Goal: Task Accomplishment & Management: Manage account settings

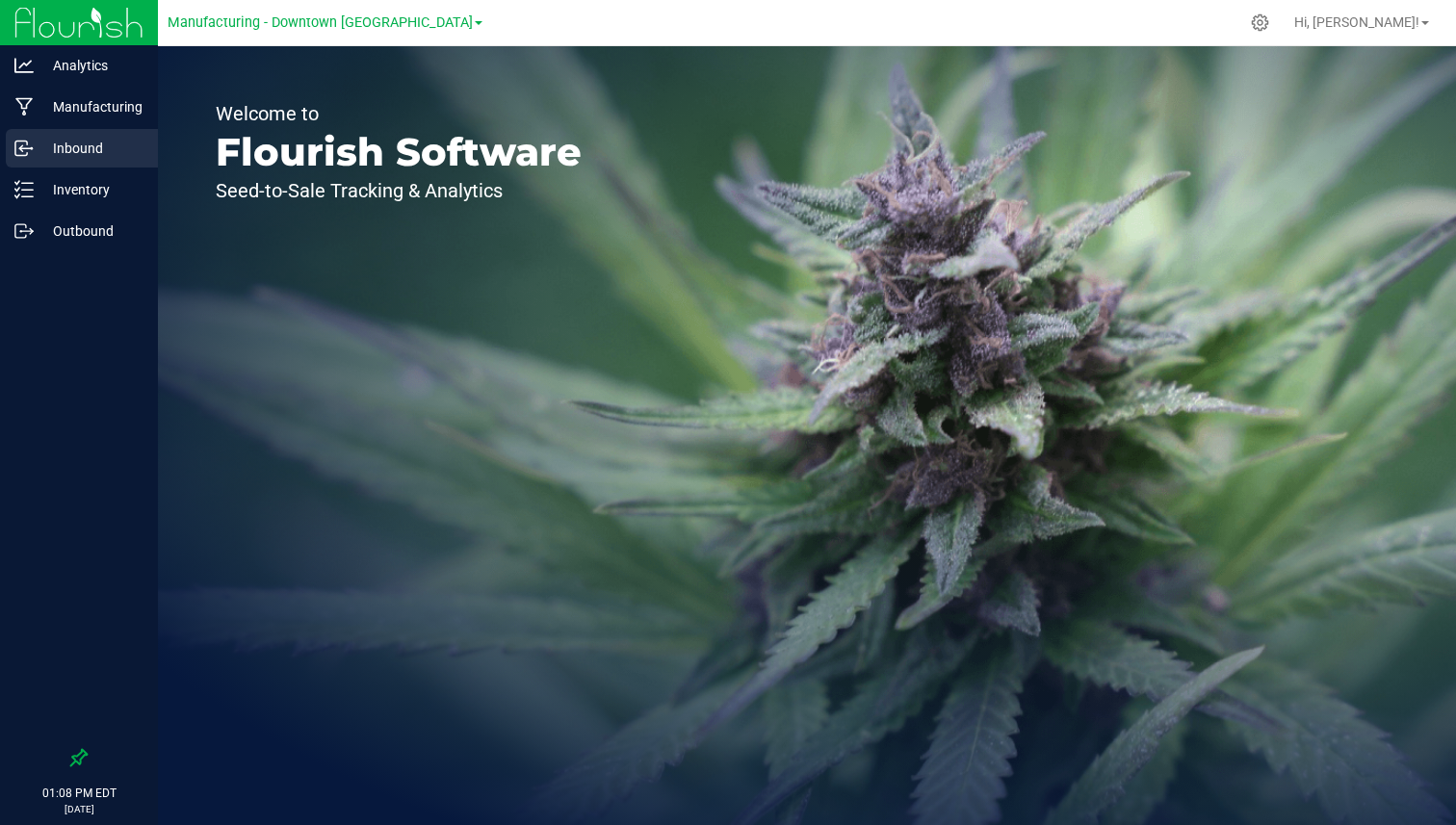
click at [120, 151] on p "Inbound" at bounding box center [91, 148] width 116 height 23
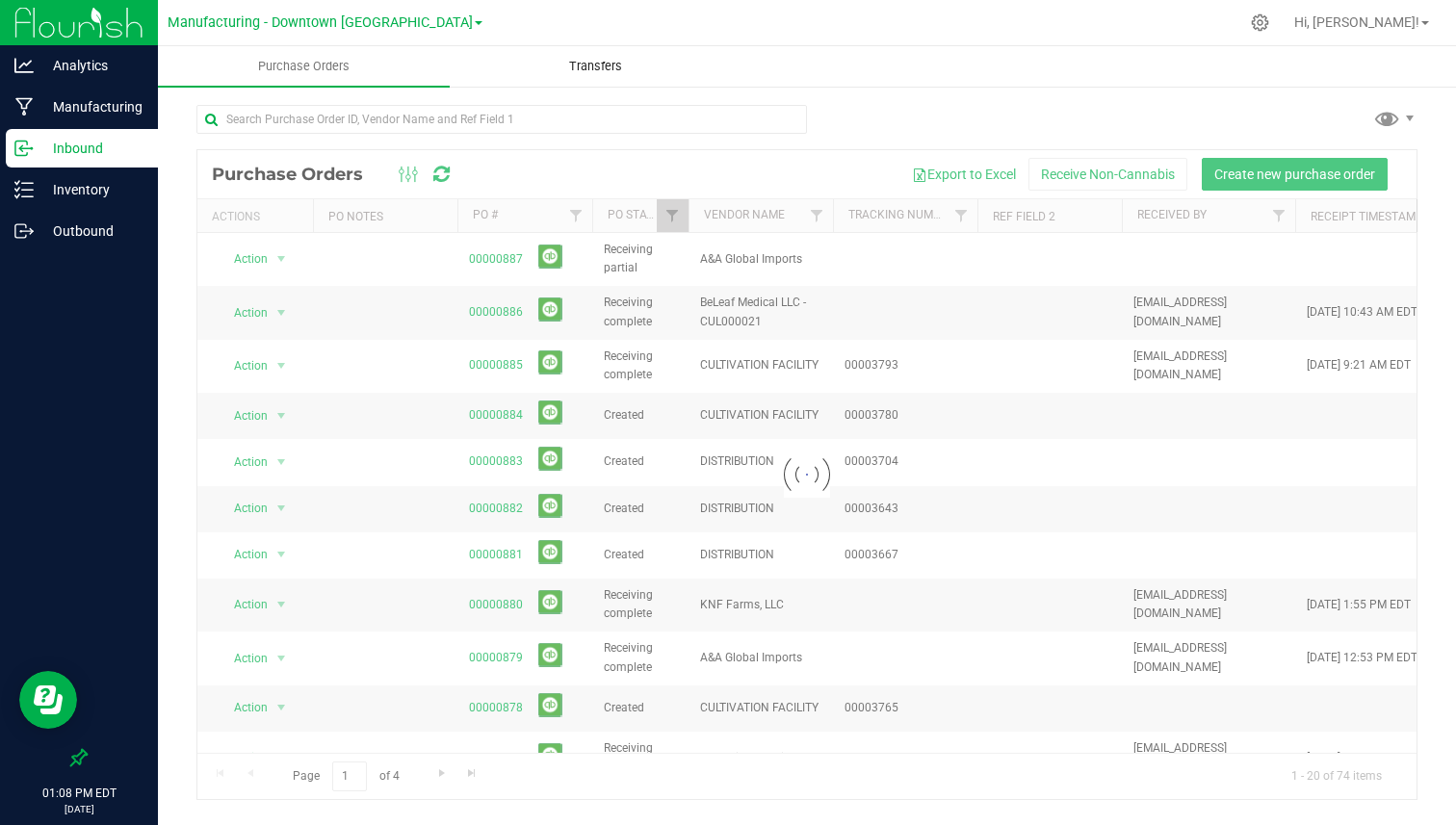
click at [587, 74] on span "Transfers" at bounding box center [596, 66] width 105 height 18
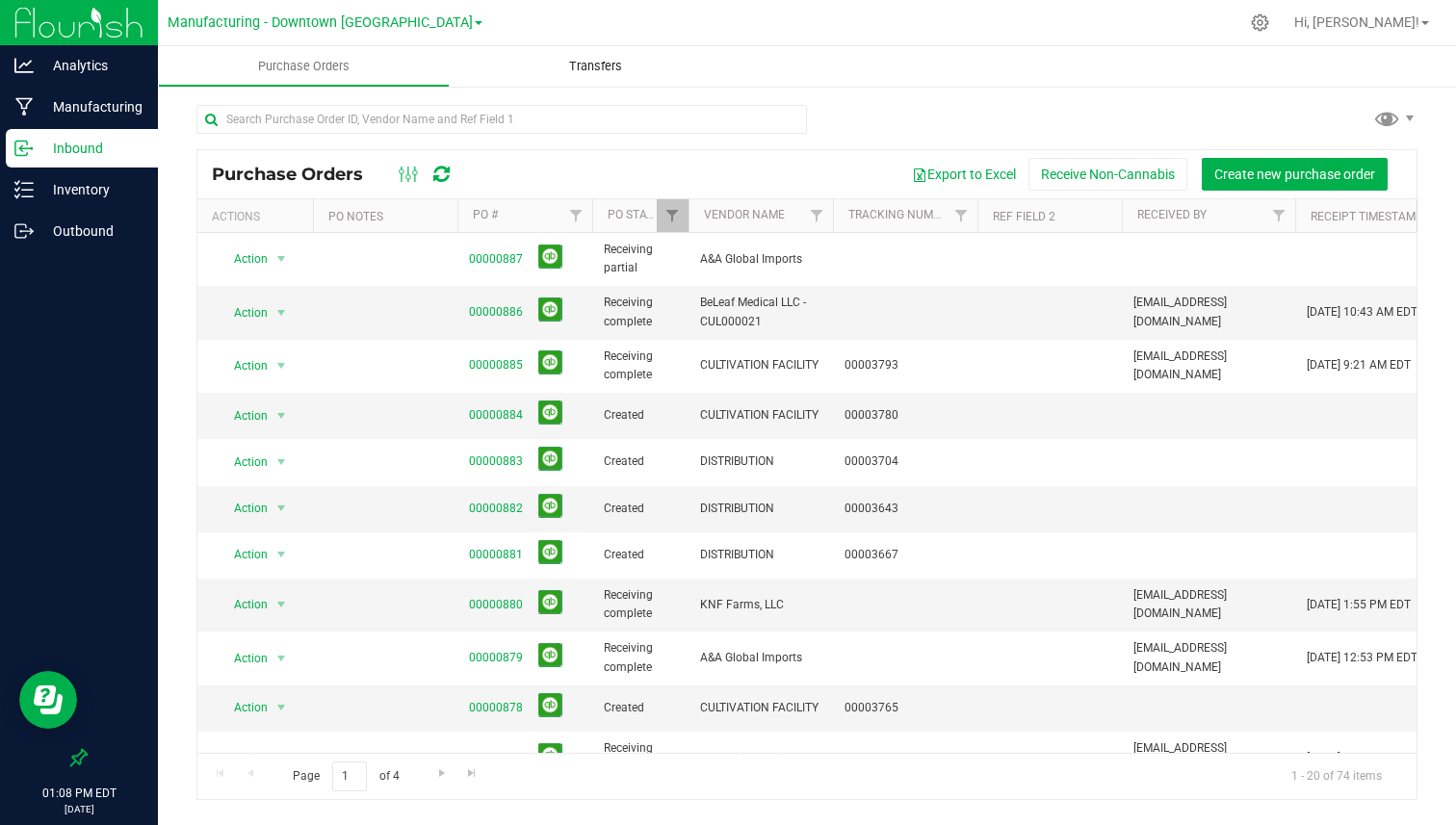
click at [590, 70] on span "Transfers" at bounding box center [596, 66] width 105 height 18
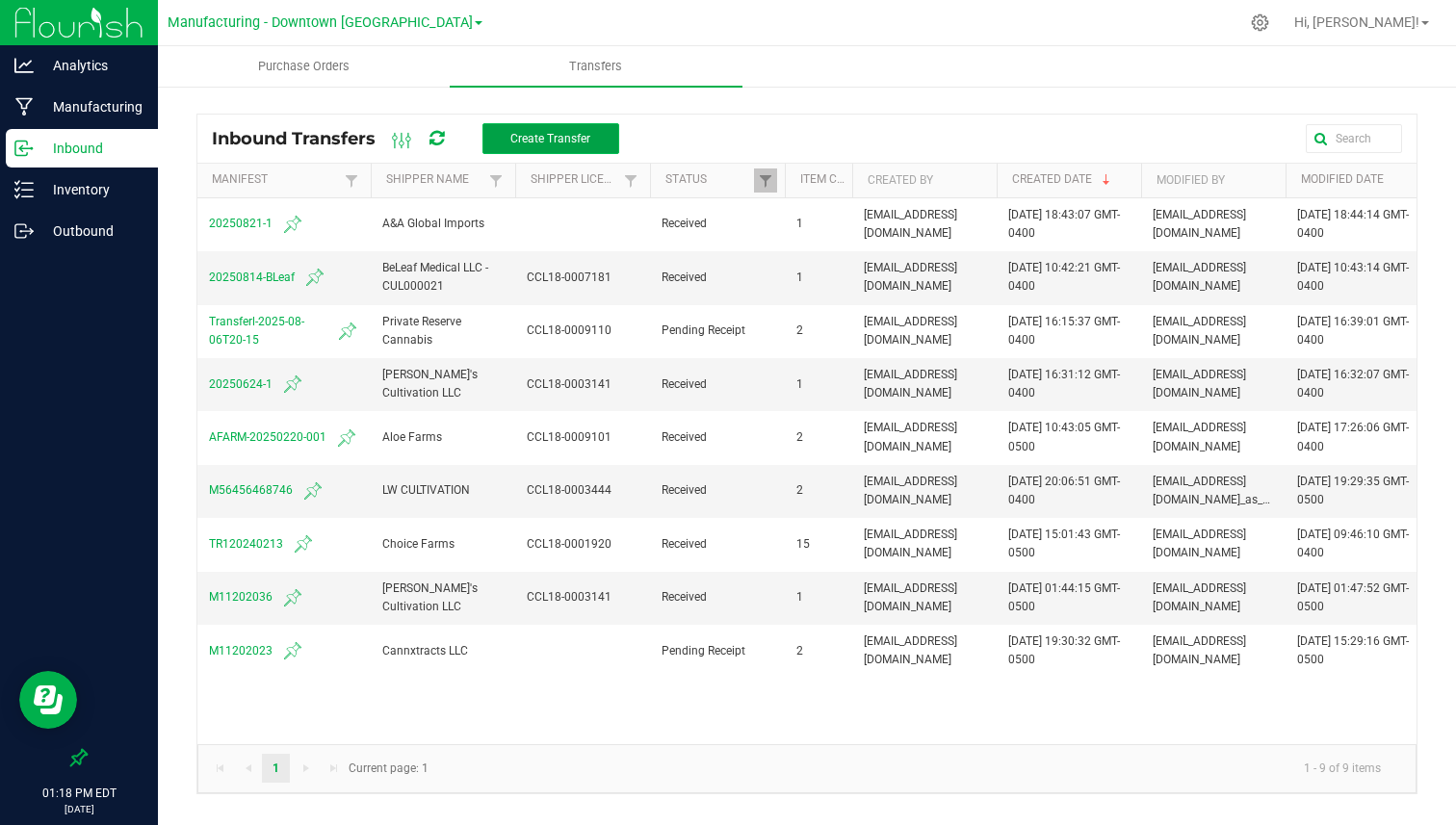
click at [612, 146] on button "Create Transfer" at bounding box center [551, 139] width 136 height 31
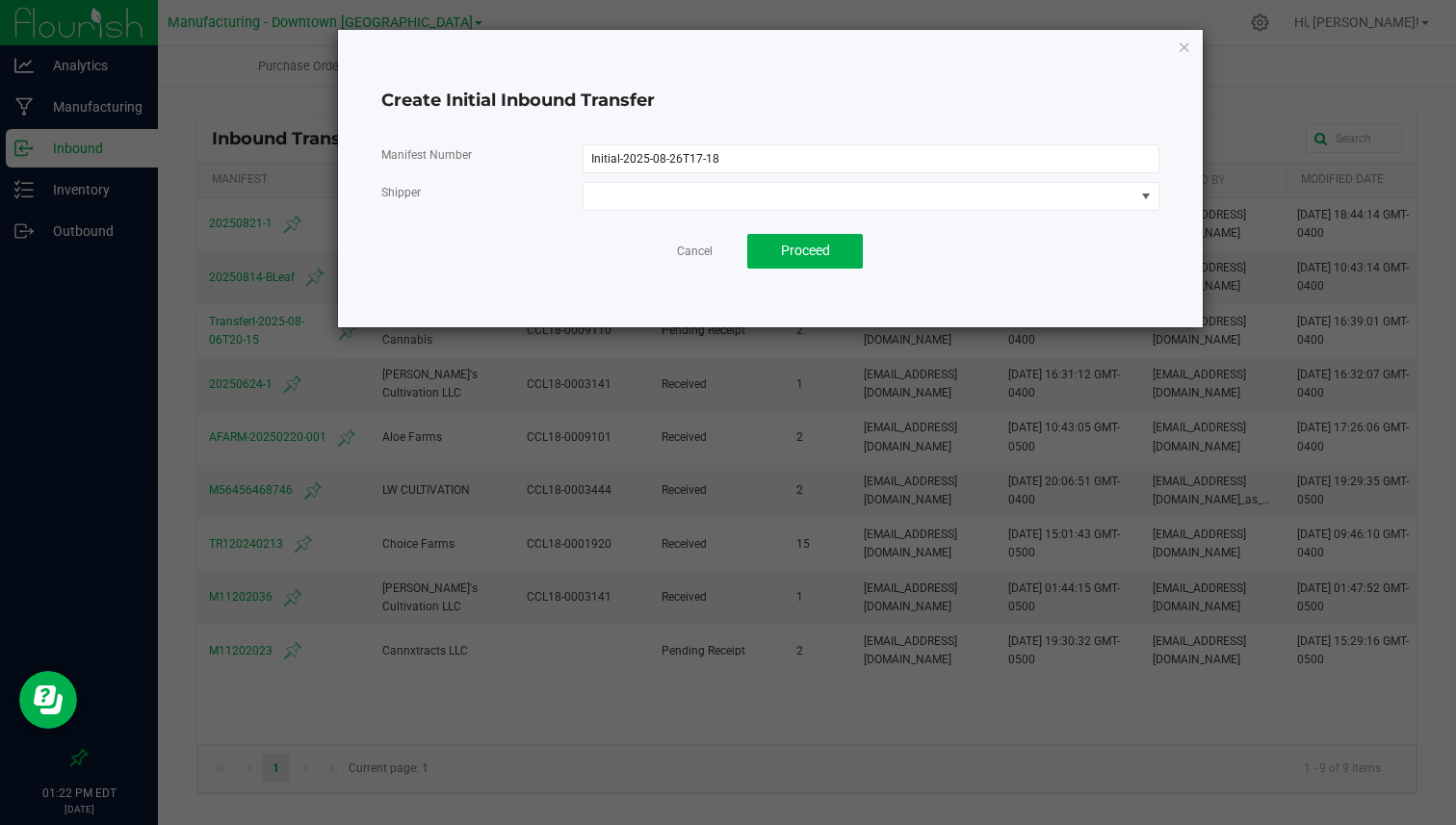
click at [684, 240] on app-cancel-button "Cancel" at bounding box center [694, 250] width 36 height 20
click at [685, 247] on link "Cancel" at bounding box center [694, 251] width 36 height 17
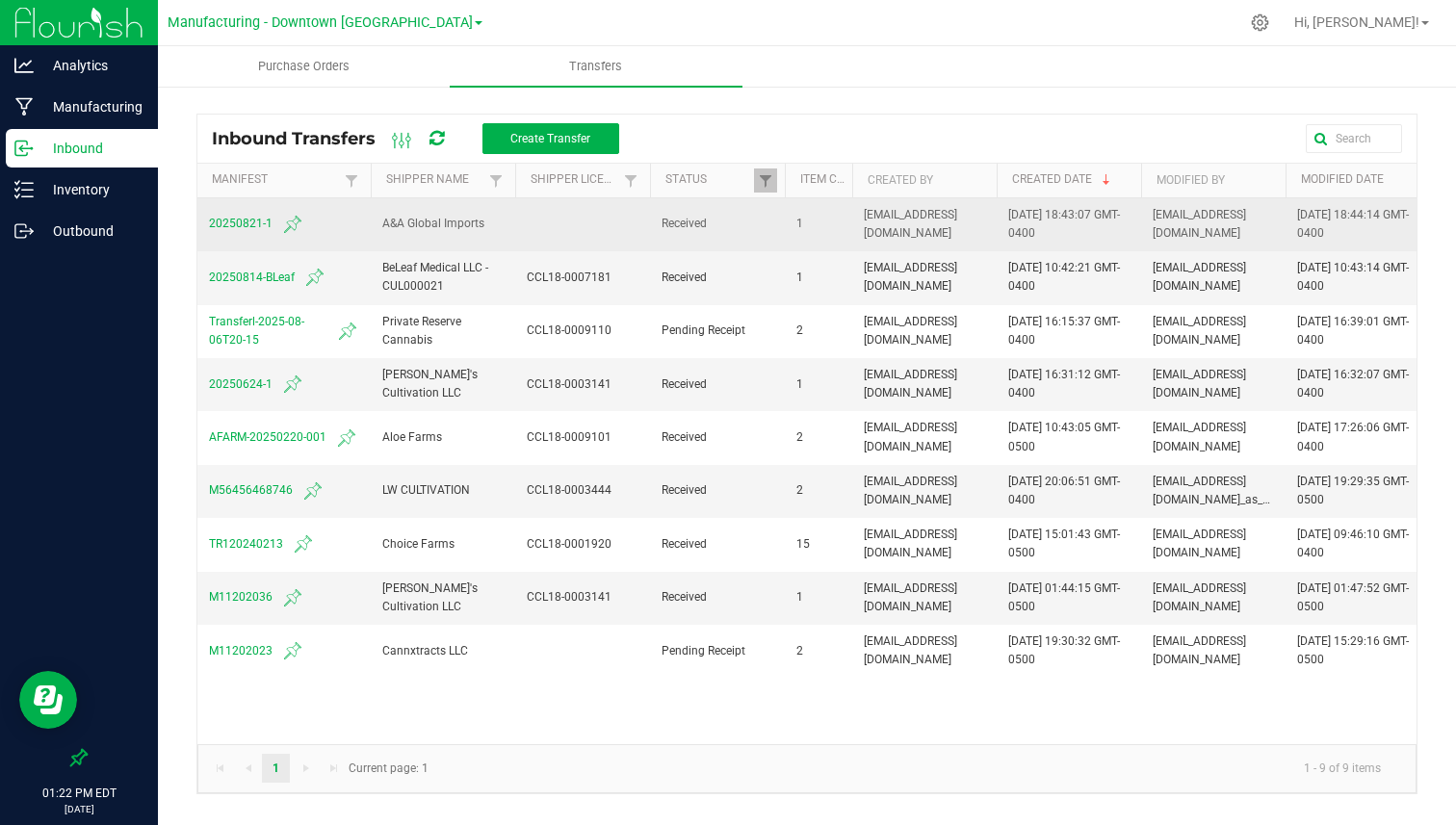
click at [219, 224] on span "20250821-1" at bounding box center [284, 225] width 150 height 23
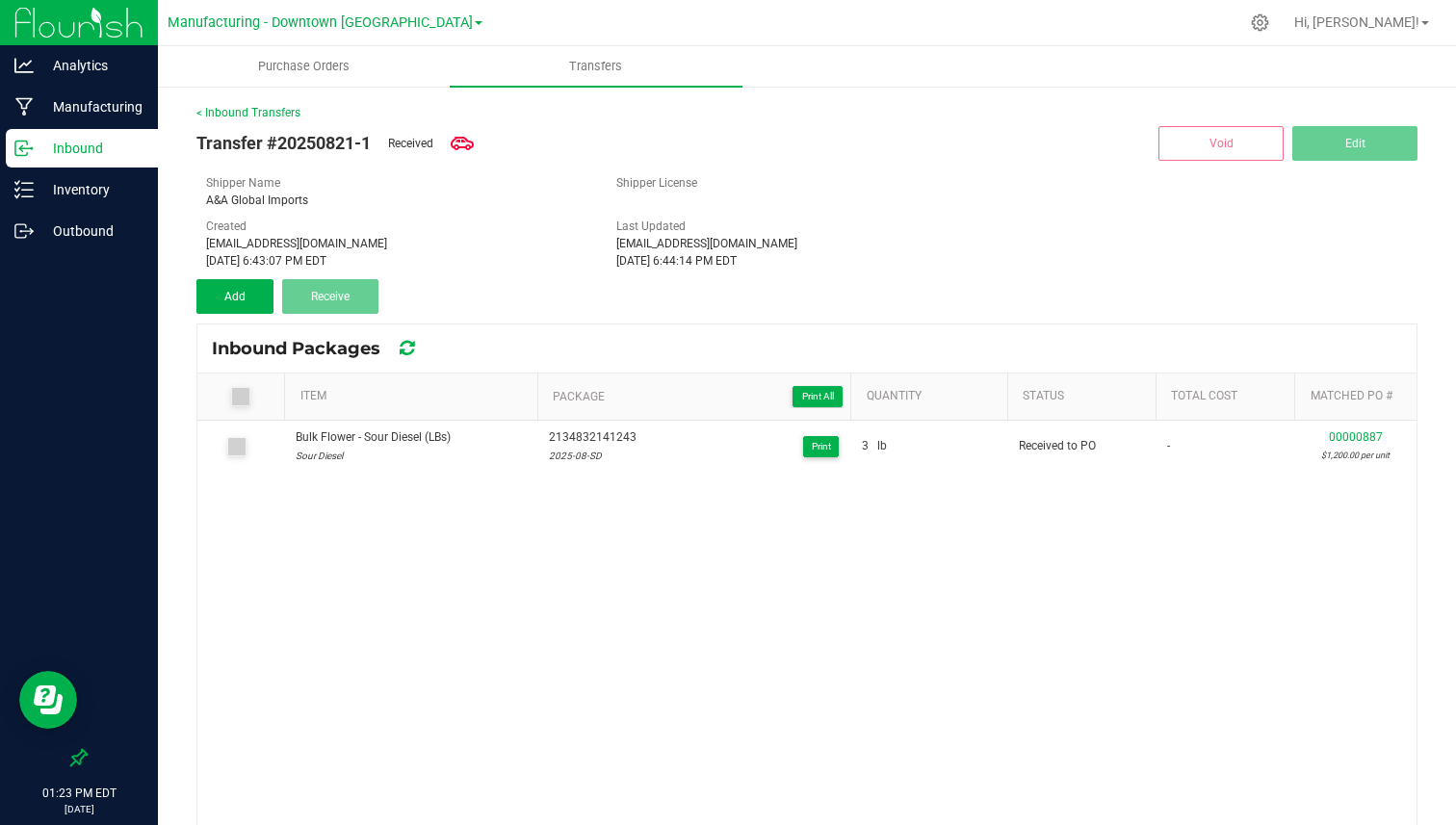
click at [1350, 758] on div "Bulk Flower - Sour Diesel (LBs) Sour Diesel 2134832141243 2025-08-SD Print 3 lb…" at bounding box center [807, 721] width 1219 height 601
click at [273, 110] on link "< Inbound Transfers" at bounding box center [248, 113] width 104 height 14
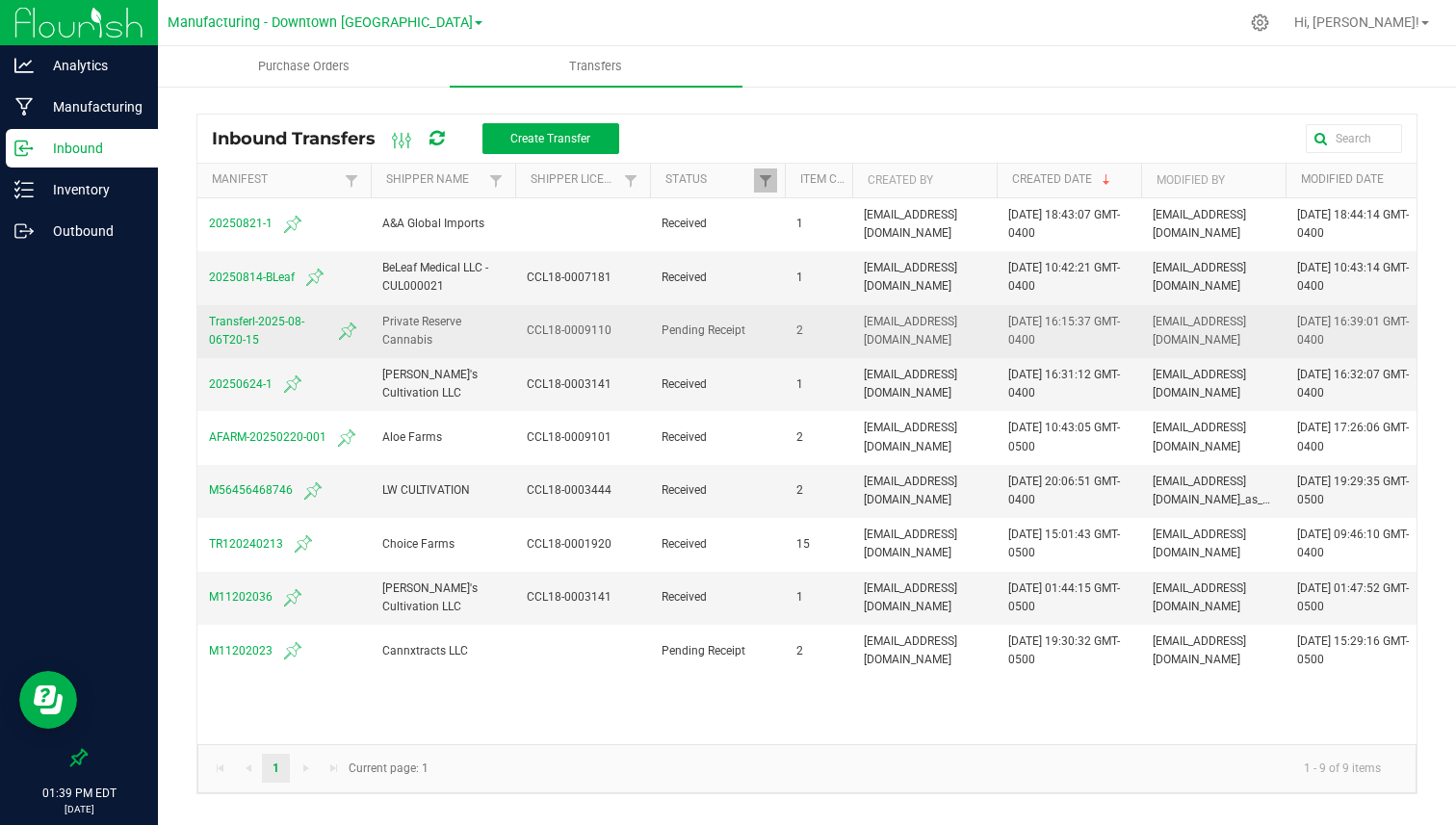
click at [278, 325] on span "Transferl-2025-08-06T20-15" at bounding box center [284, 332] width 150 height 37
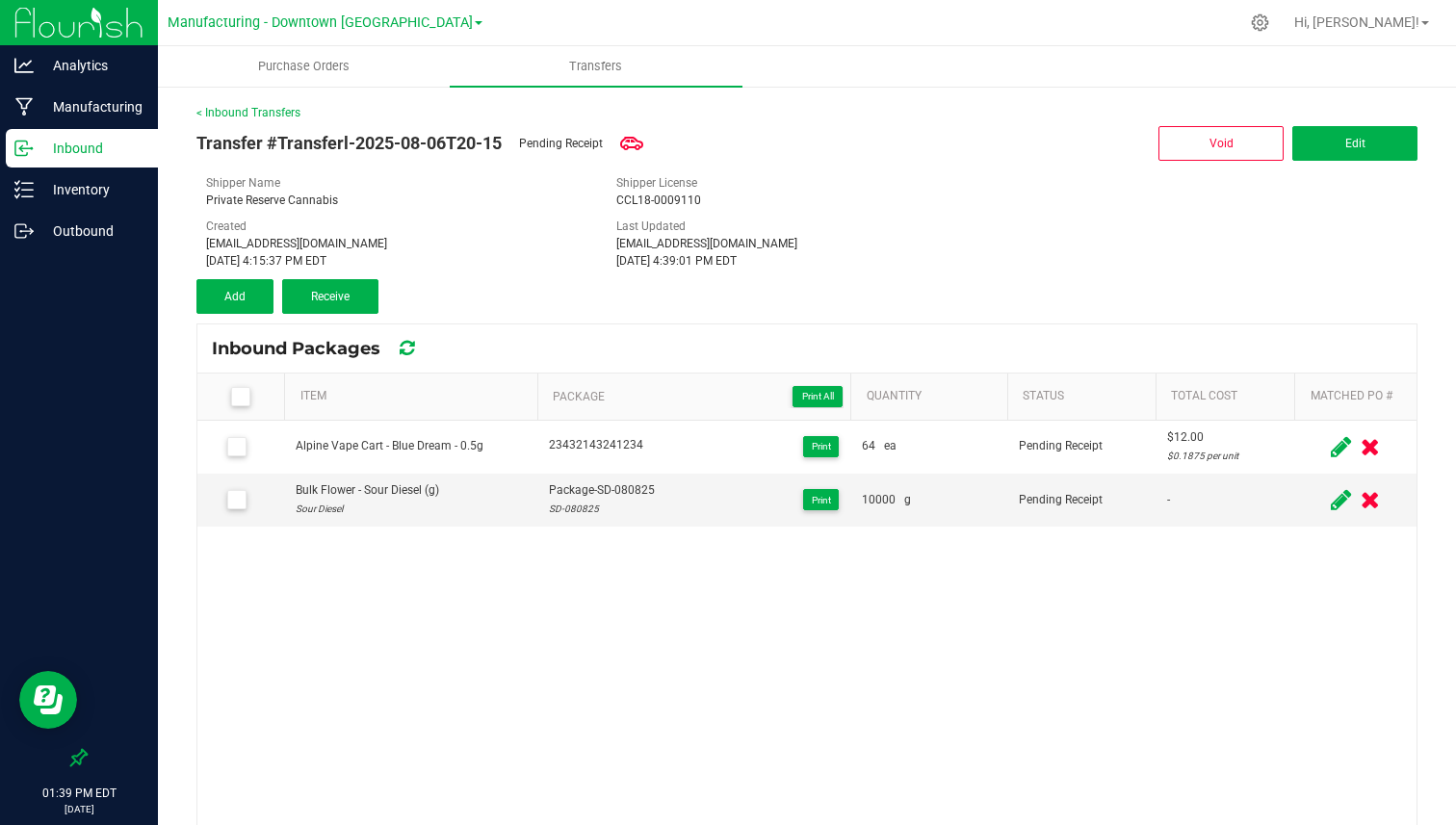
click at [241, 387] on span at bounding box center [240, 397] width 19 height 19
click at [0, 0] on input "checkbox" at bounding box center [0, 0] width 0 height 0
click at [358, 304] on button "Receive (2)" at bounding box center [330, 297] width 96 height 35
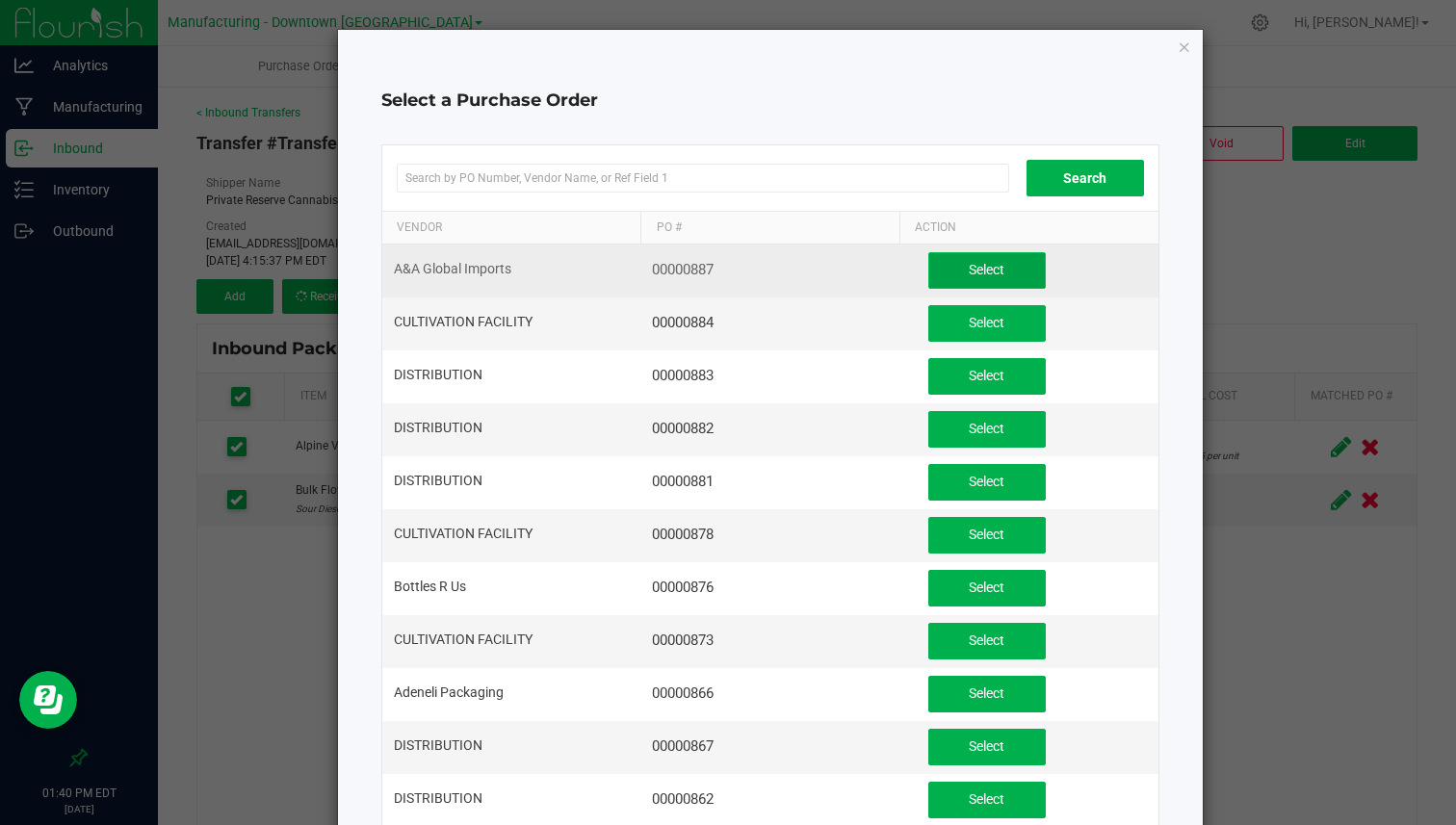
click at [986, 268] on span "Select" at bounding box center [986, 269] width 36 height 16
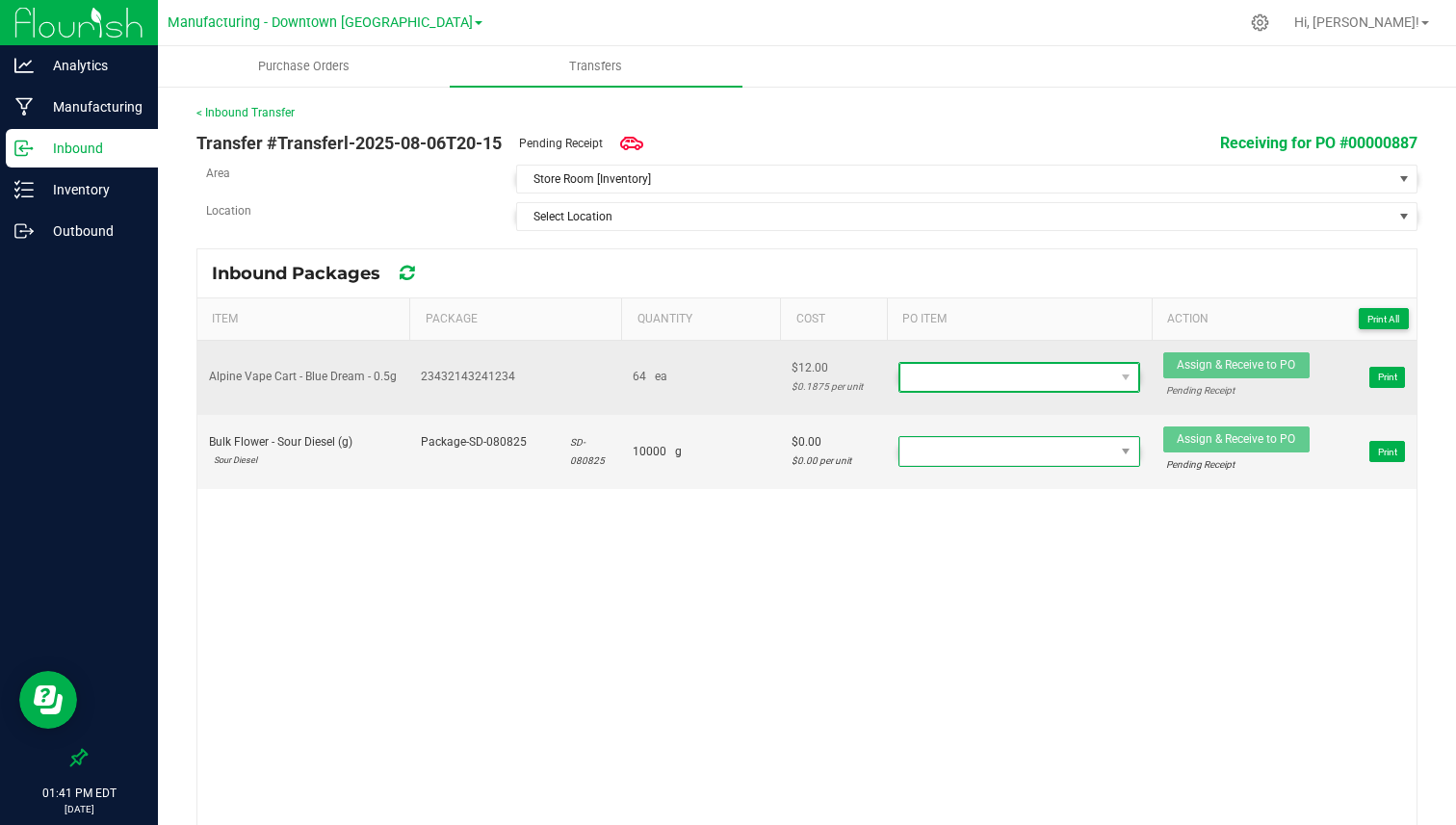
click at [997, 382] on span at bounding box center [1007, 377] width 214 height 27
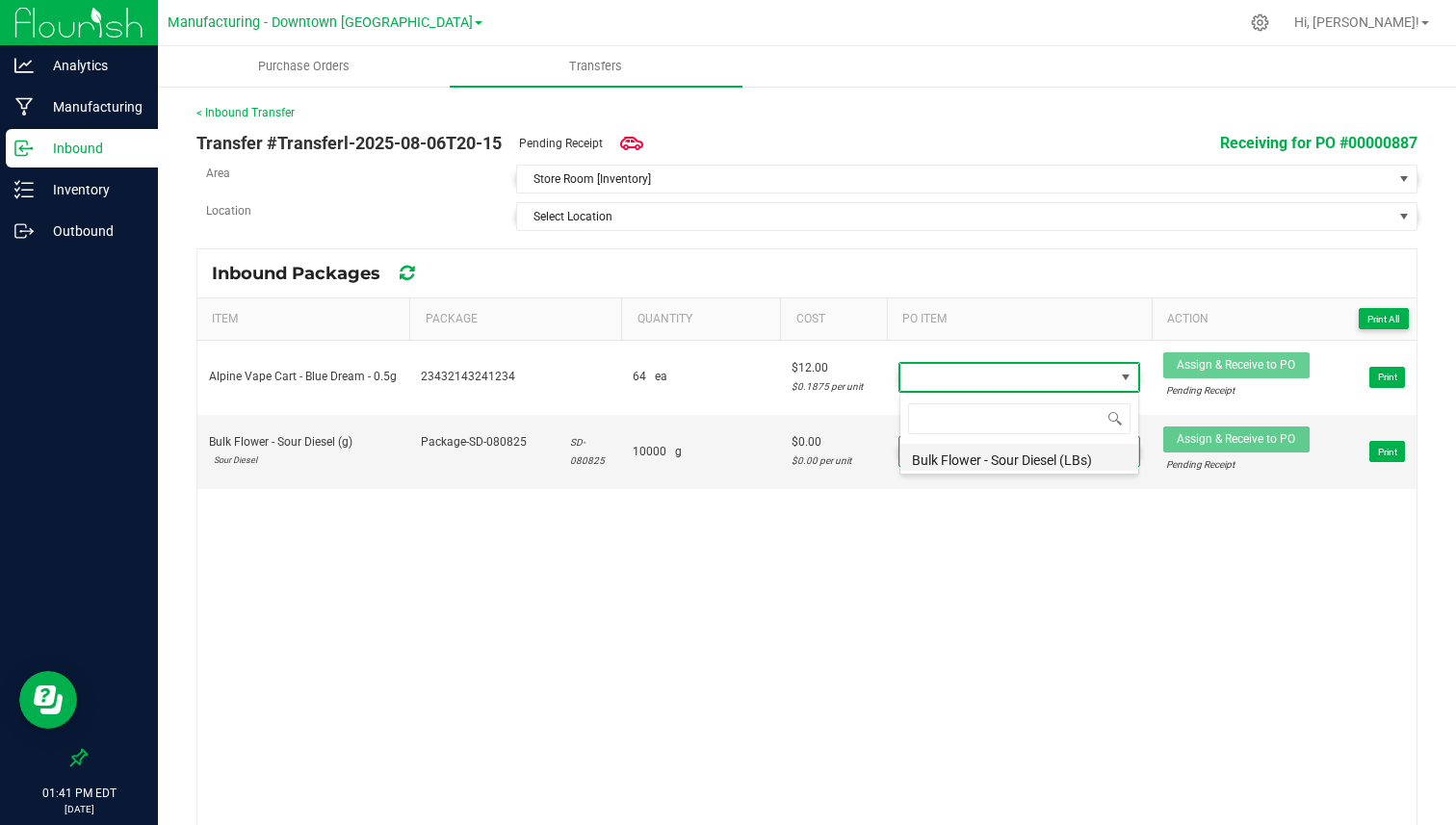
click at [975, 455] on li "Bulk Flower - Sour Diesel (LBs)" at bounding box center [1019, 457] width 237 height 27
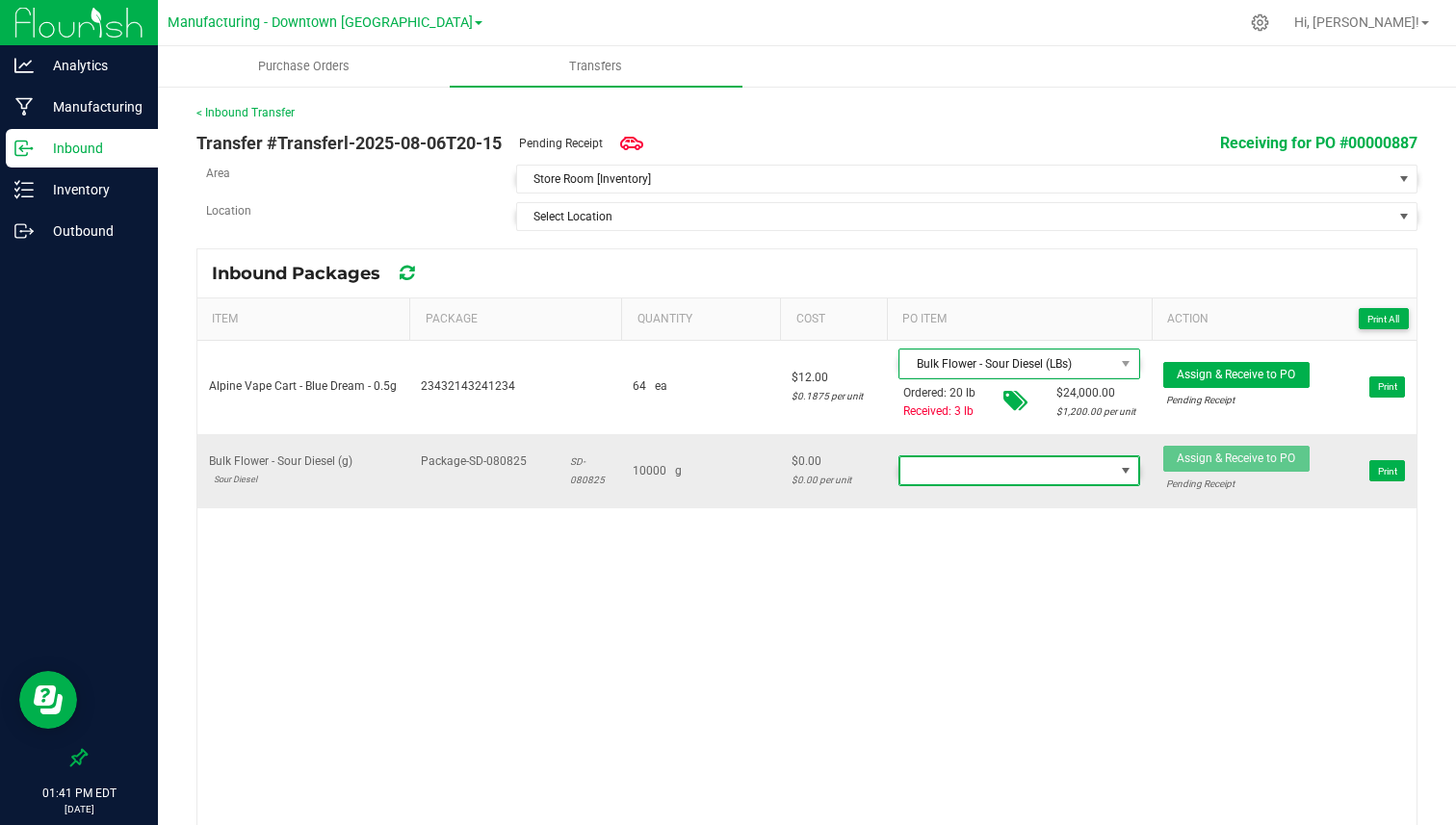
click at [980, 480] on span at bounding box center [1007, 471] width 214 height 27
click at [966, 556] on li "Bulk Flower - Sour Diesel (LBs)" at bounding box center [1019, 551] width 237 height 27
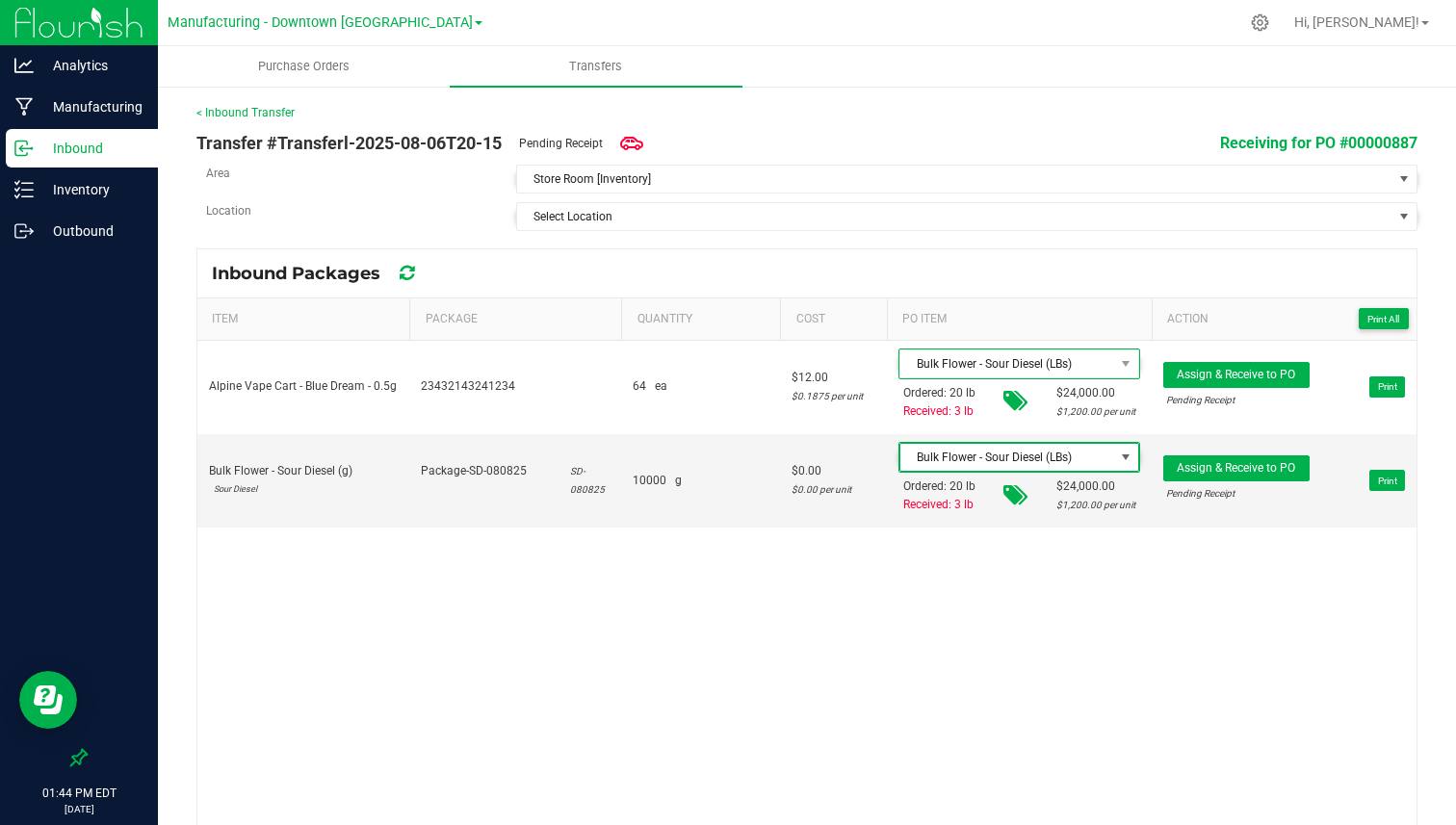
click at [293, 113] on div "< Inbound Transfer" at bounding box center [807, 113] width 1220 height 18
click at [270, 113] on link "< Inbound Transfer" at bounding box center [245, 113] width 98 height 14
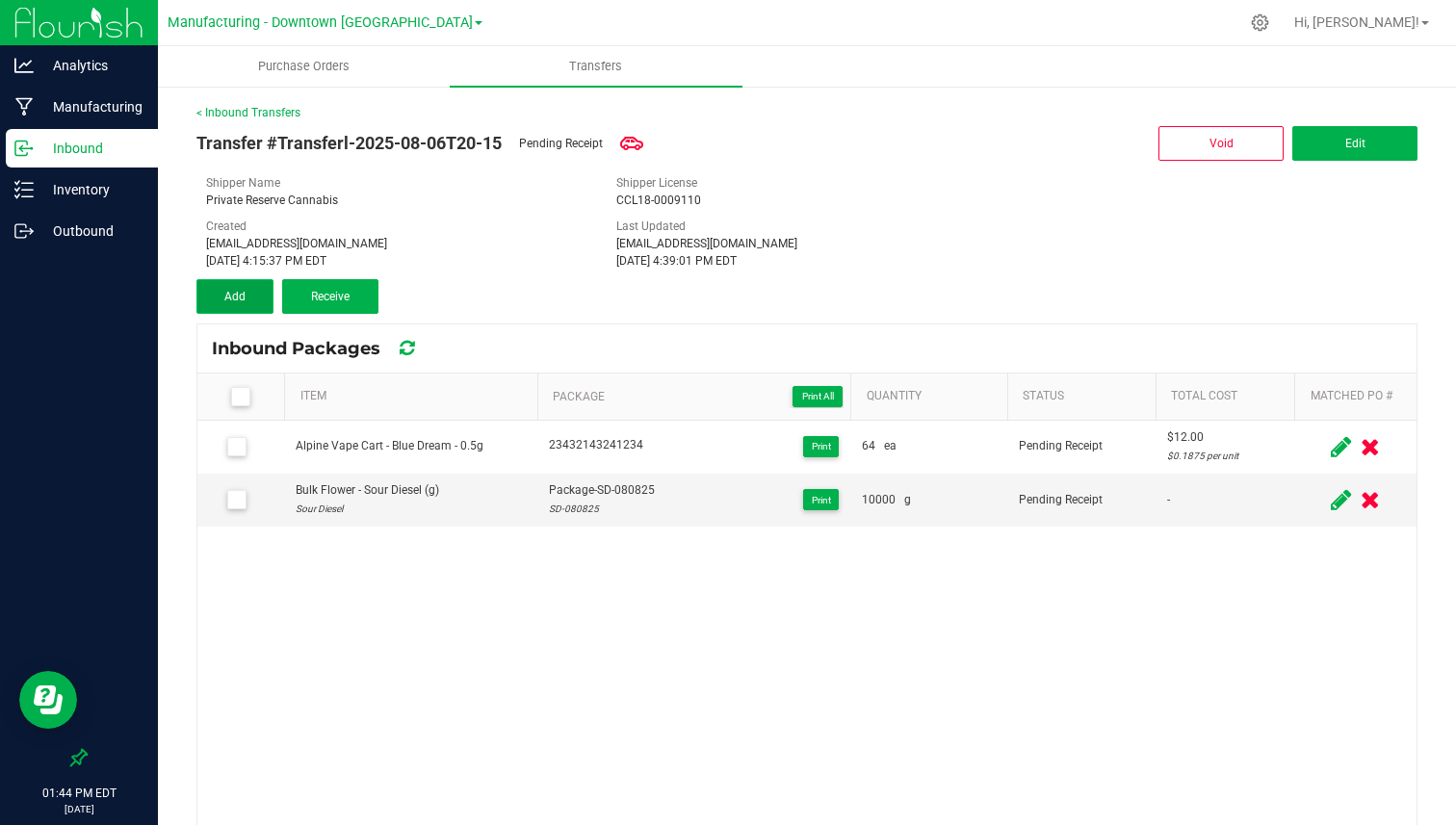
click at [232, 291] on span "Add" at bounding box center [235, 297] width 21 height 14
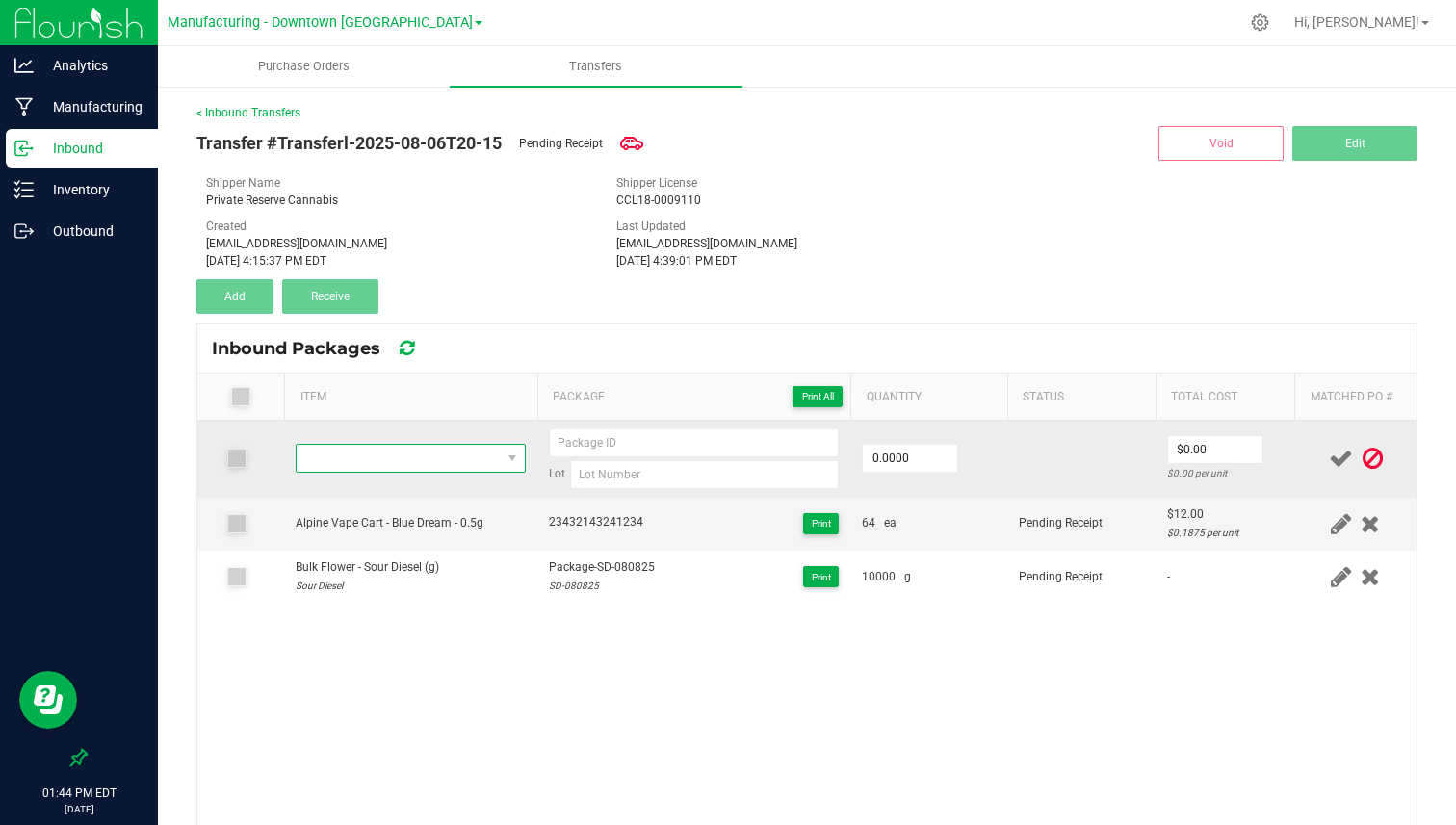
click at [465, 457] on span "NO DATA FOUND" at bounding box center [398, 458] width 203 height 27
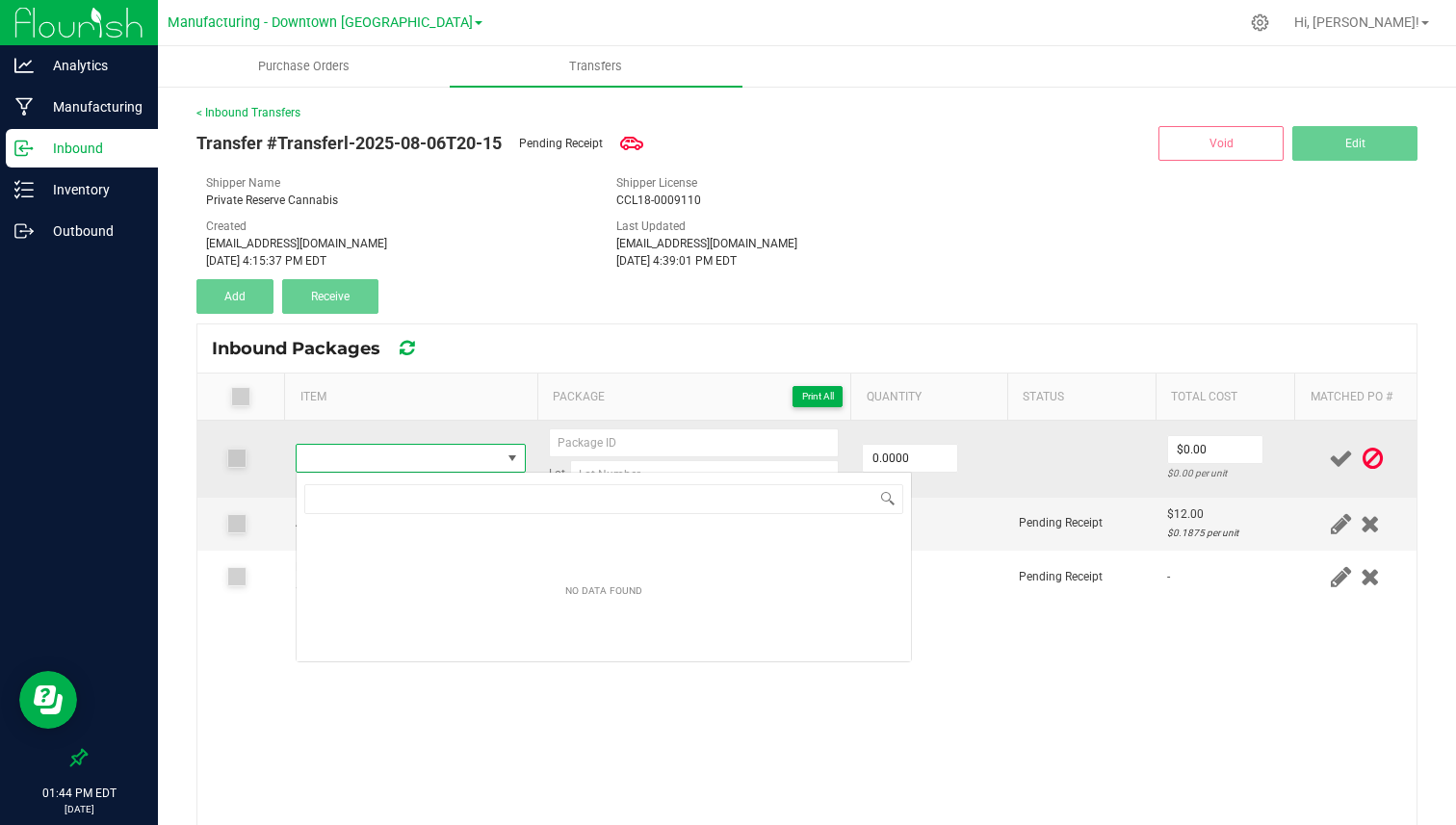
scroll to position [29, 229]
click at [465, 457] on span "NO DATA FOUND" at bounding box center [398, 458] width 203 height 27
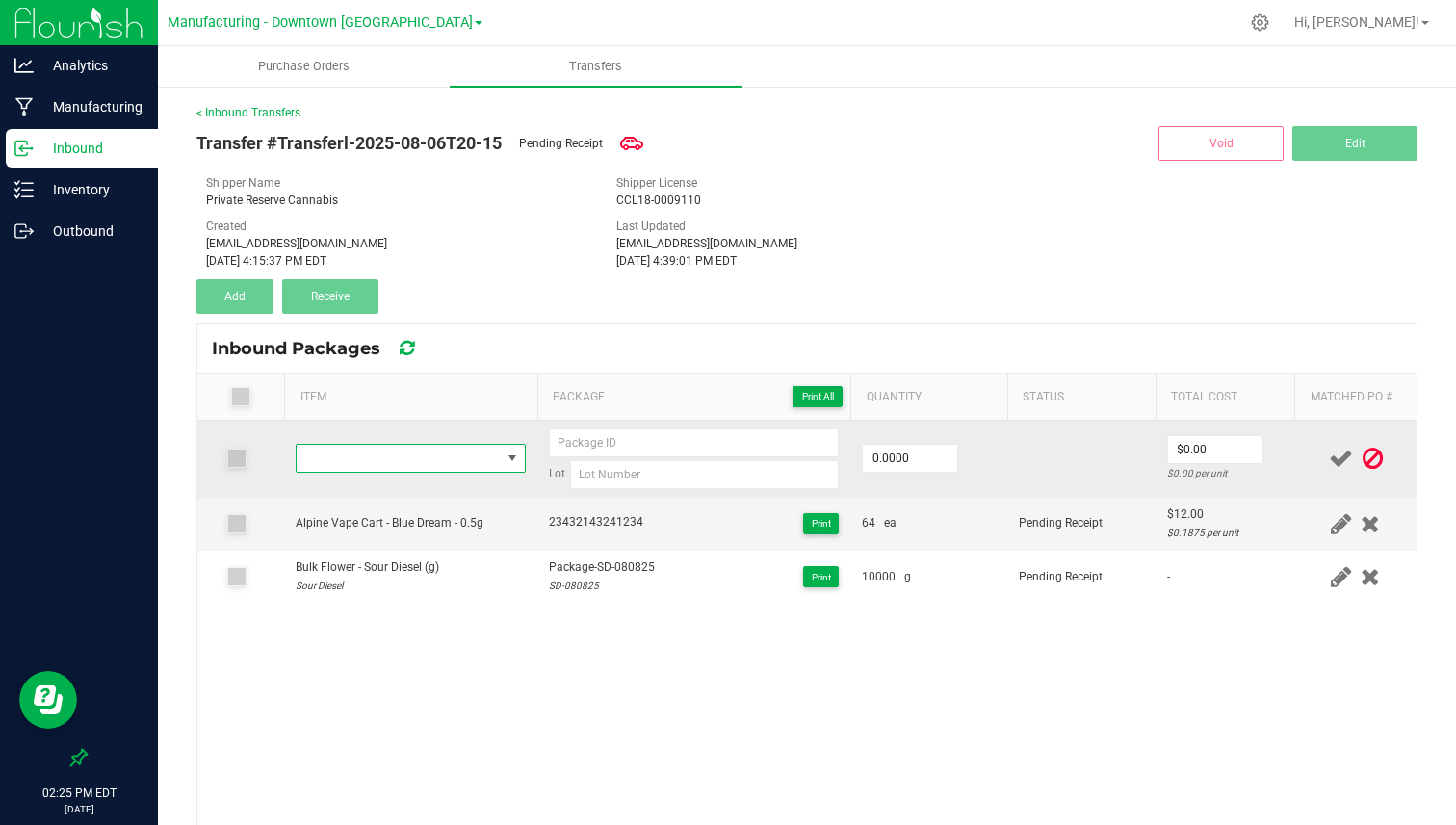
click at [493, 461] on span at bounding box center [398, 458] width 203 height 27
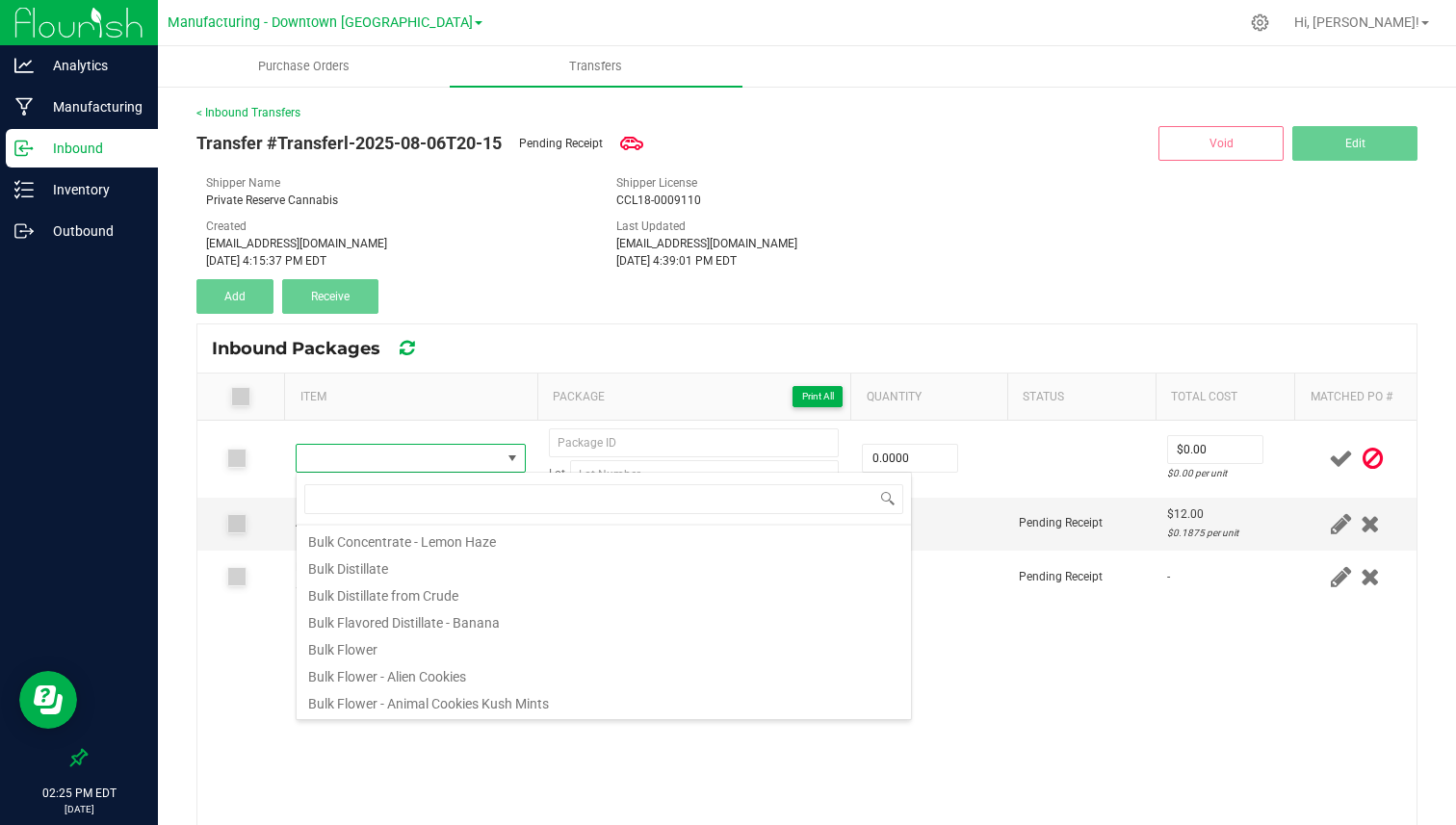
scroll to position [0, 0]
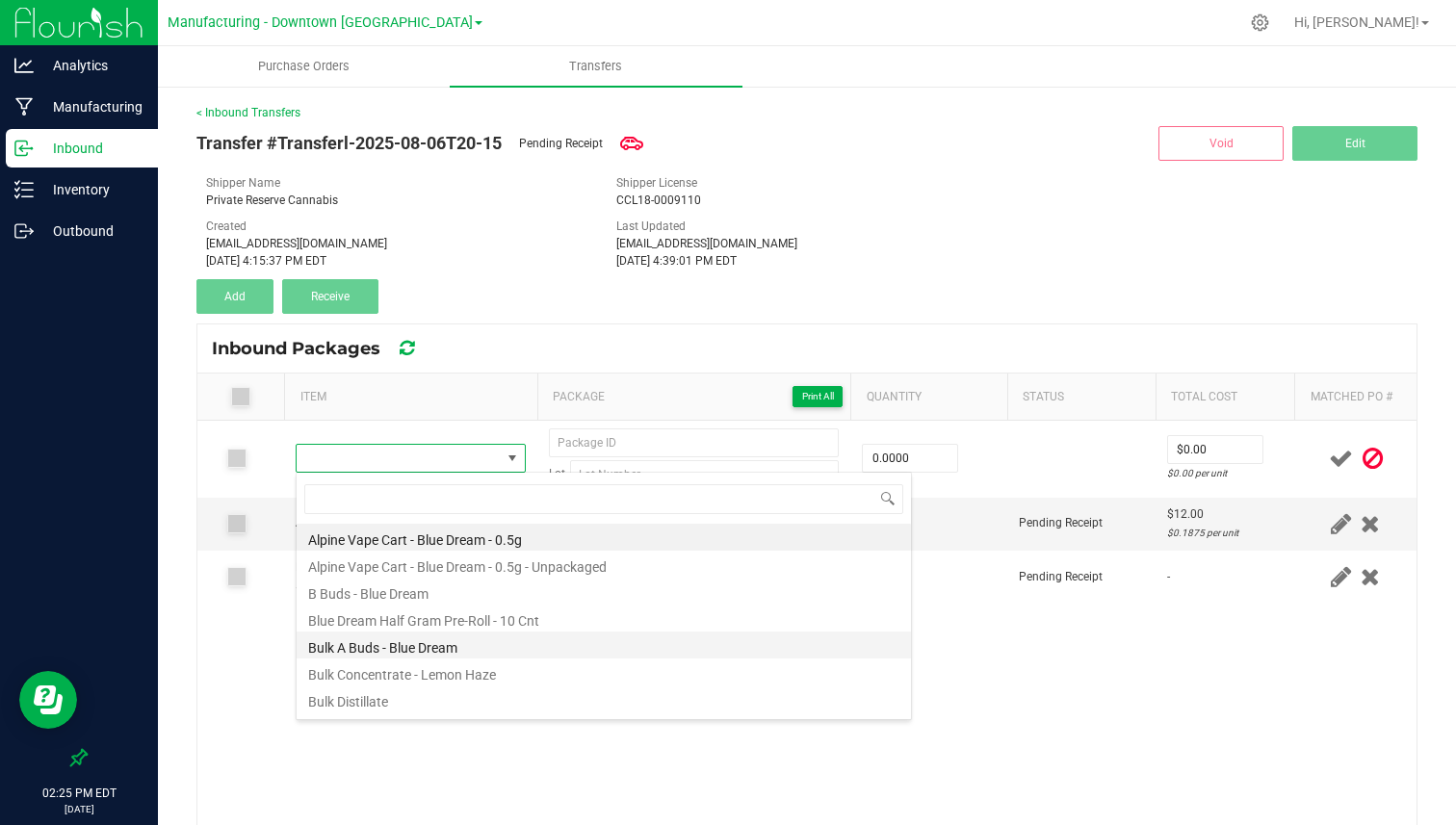
click at [456, 642] on li "Bulk A Buds - Blue Dream" at bounding box center [603, 645] width 614 height 27
type input "0.0000 g"
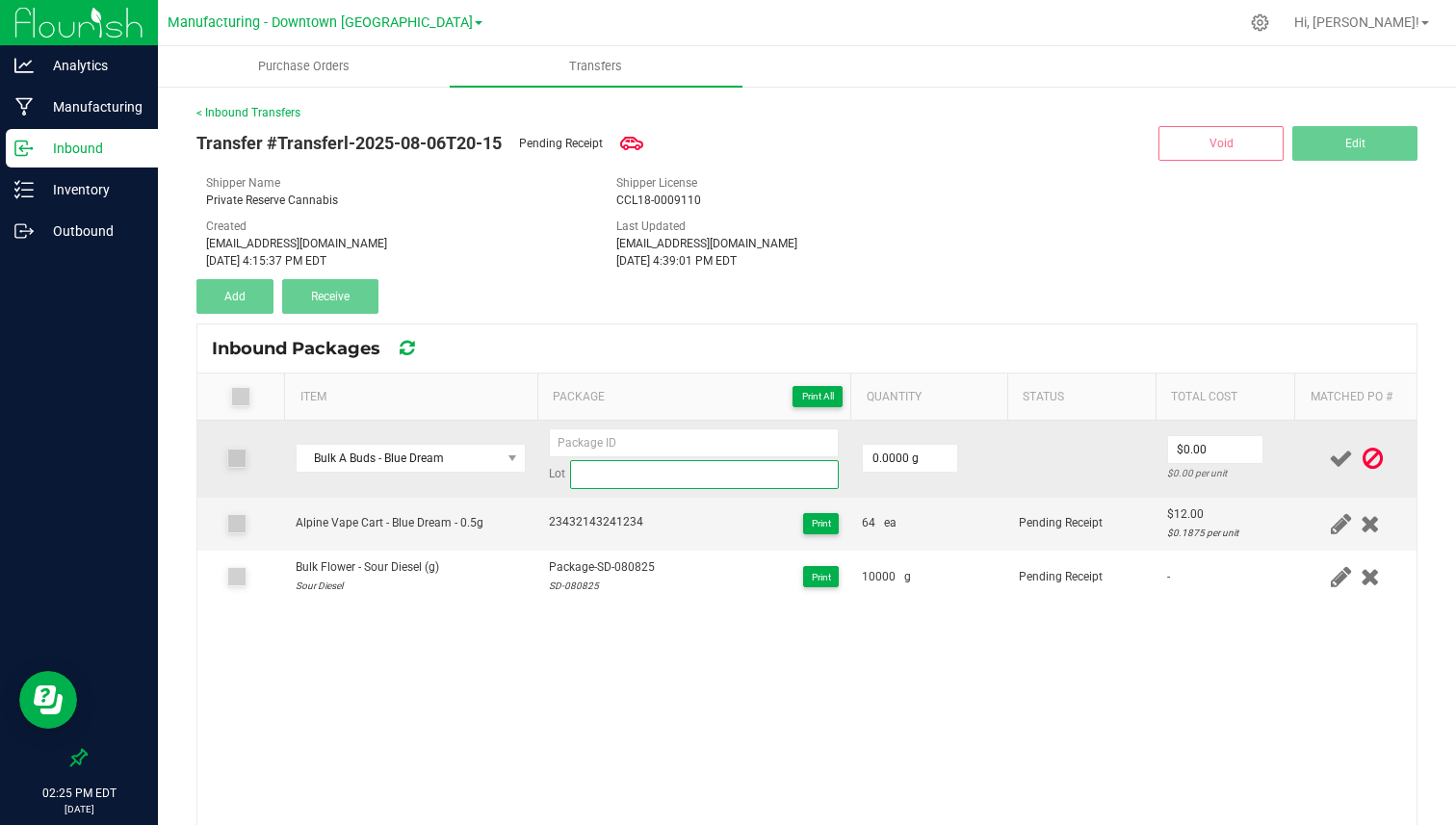
click at [655, 469] on input at bounding box center [705, 475] width 270 height 29
type input "EXAMPLE"
click at [950, 453] on input "0" at bounding box center [909, 458] width 94 height 27
type input "1000.0000 g"
type input "$900.00"
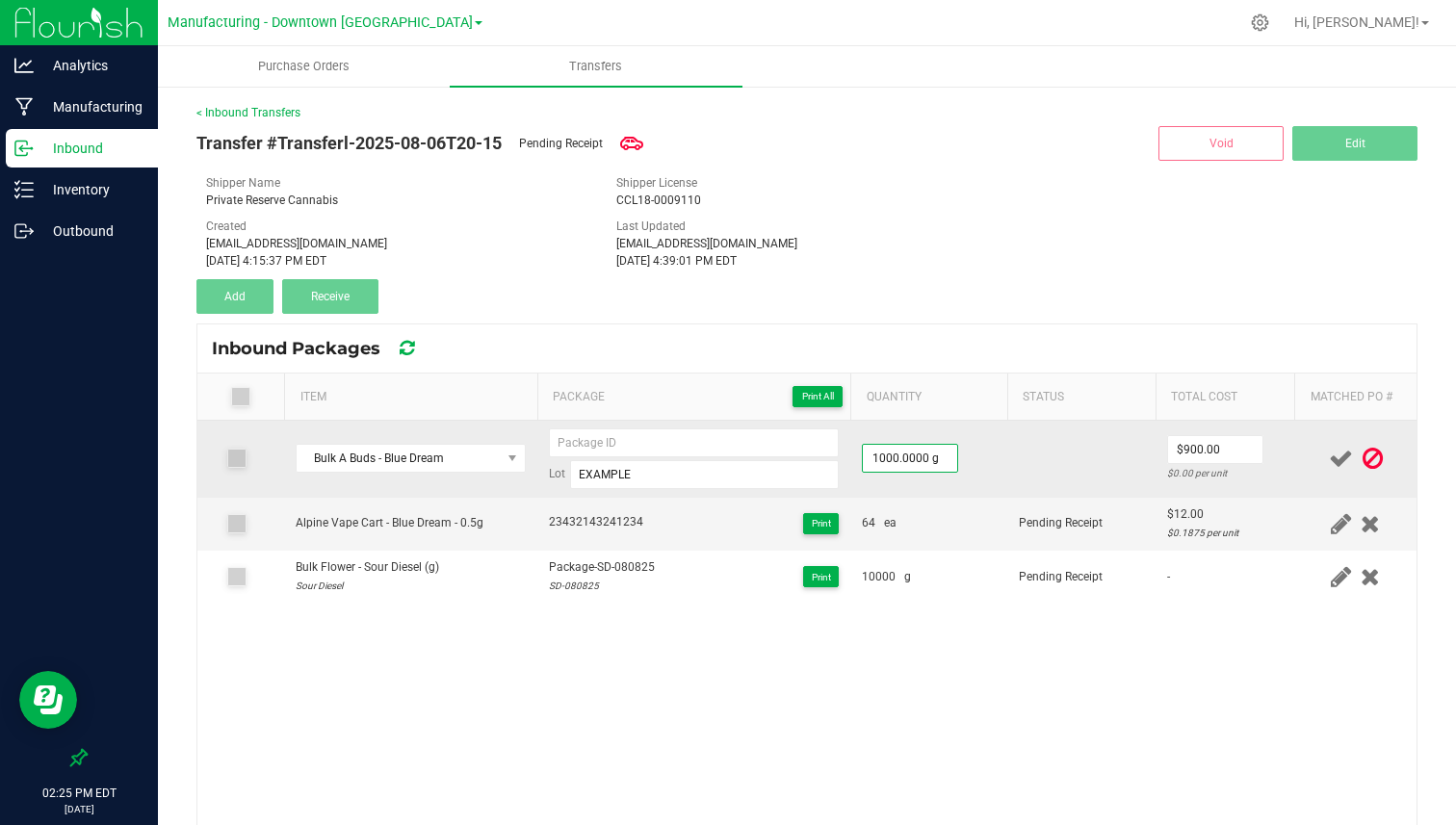
click at [1052, 452] on td at bounding box center [1081, 458] width 148 height 77
